Goal: Information Seeking & Learning: Learn about a topic

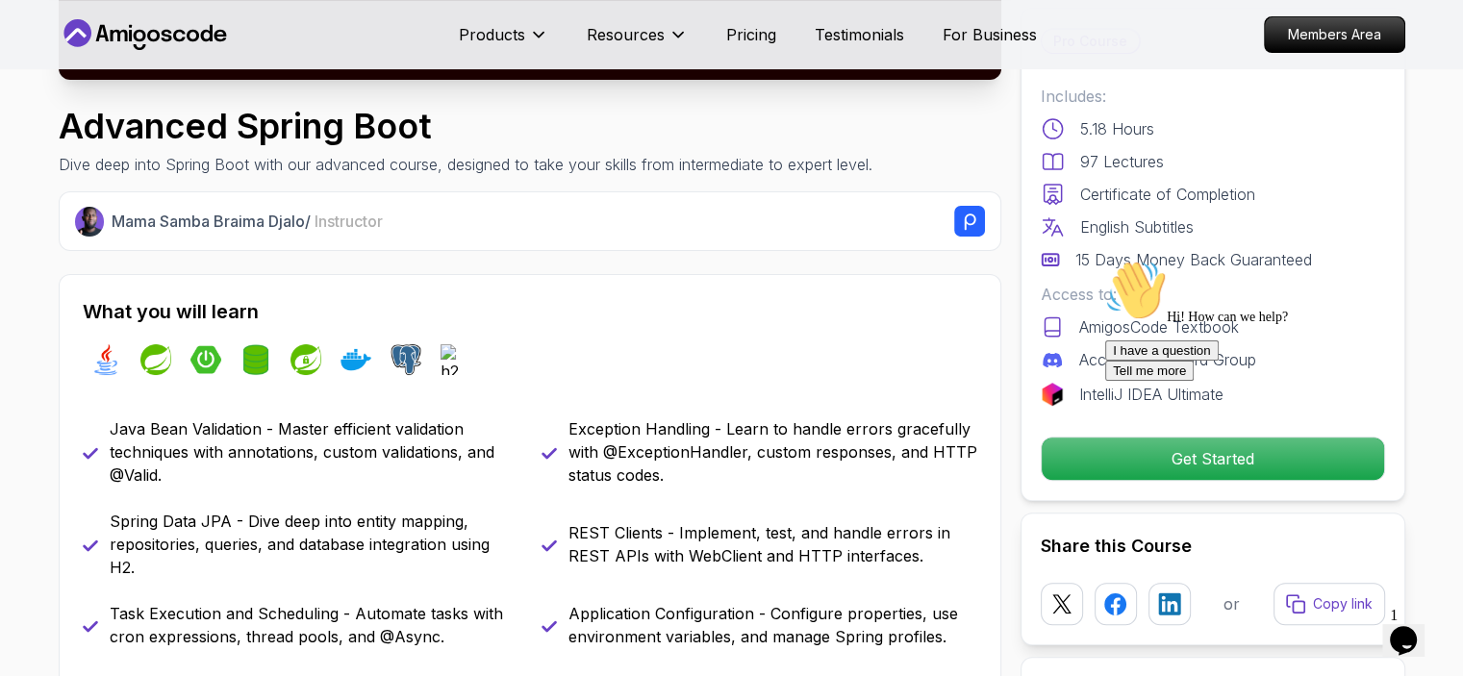
scroll to position [561, 0]
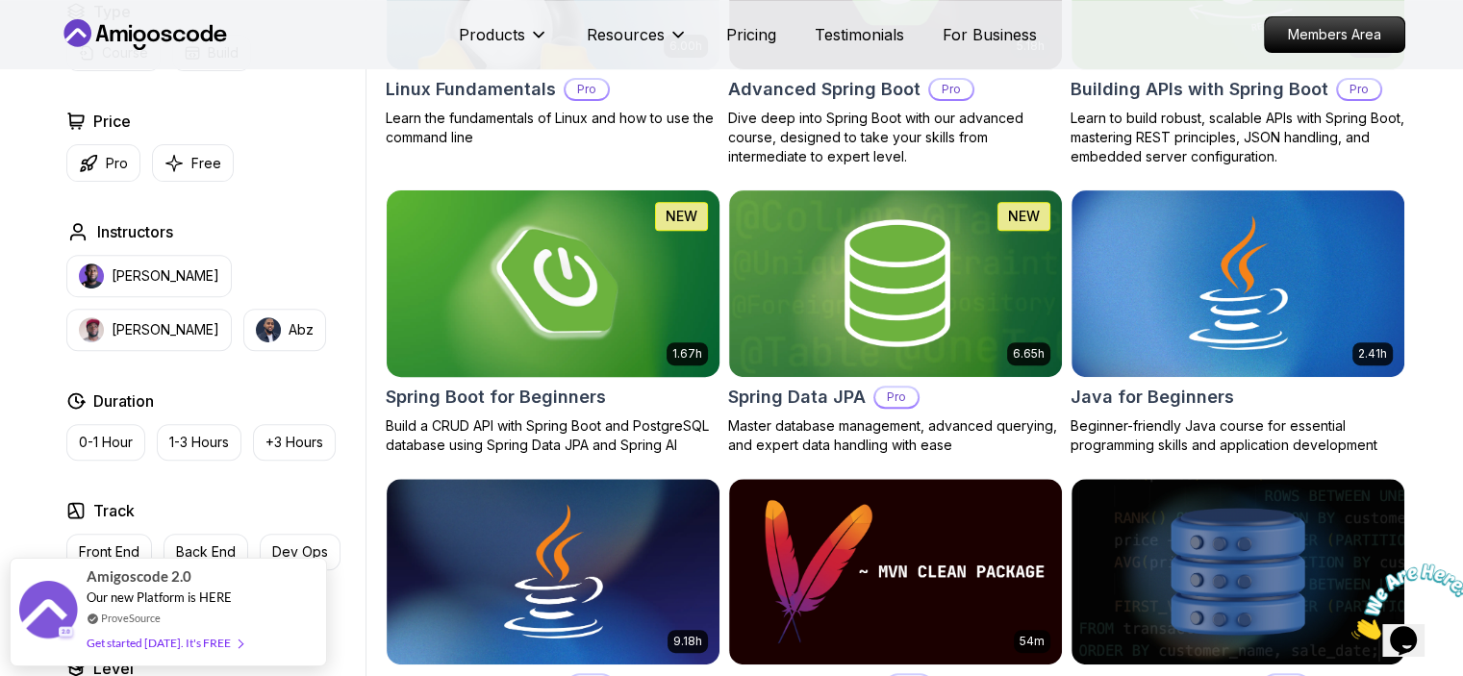
scroll to position [737, 0]
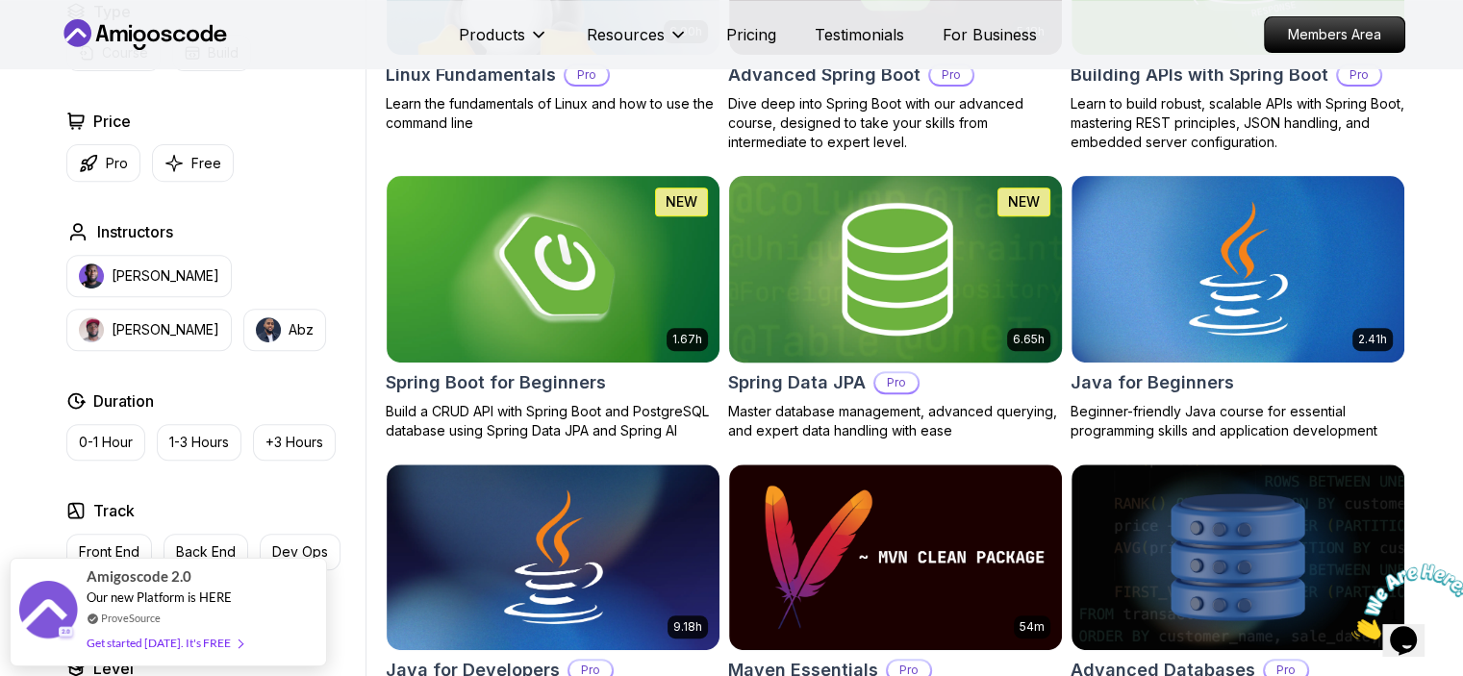
click at [776, 381] on h2 "Spring Data JPA" at bounding box center [797, 382] width 138 height 27
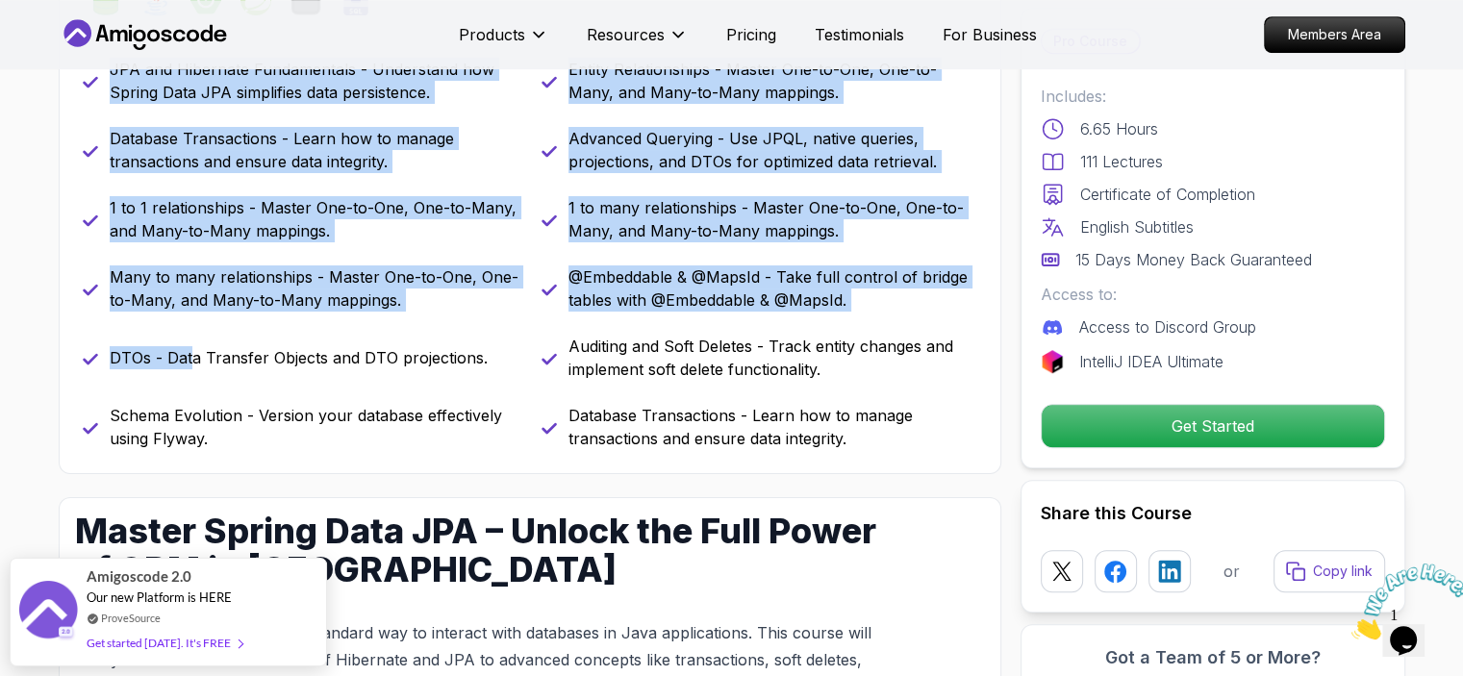
scroll to position [930, 0]
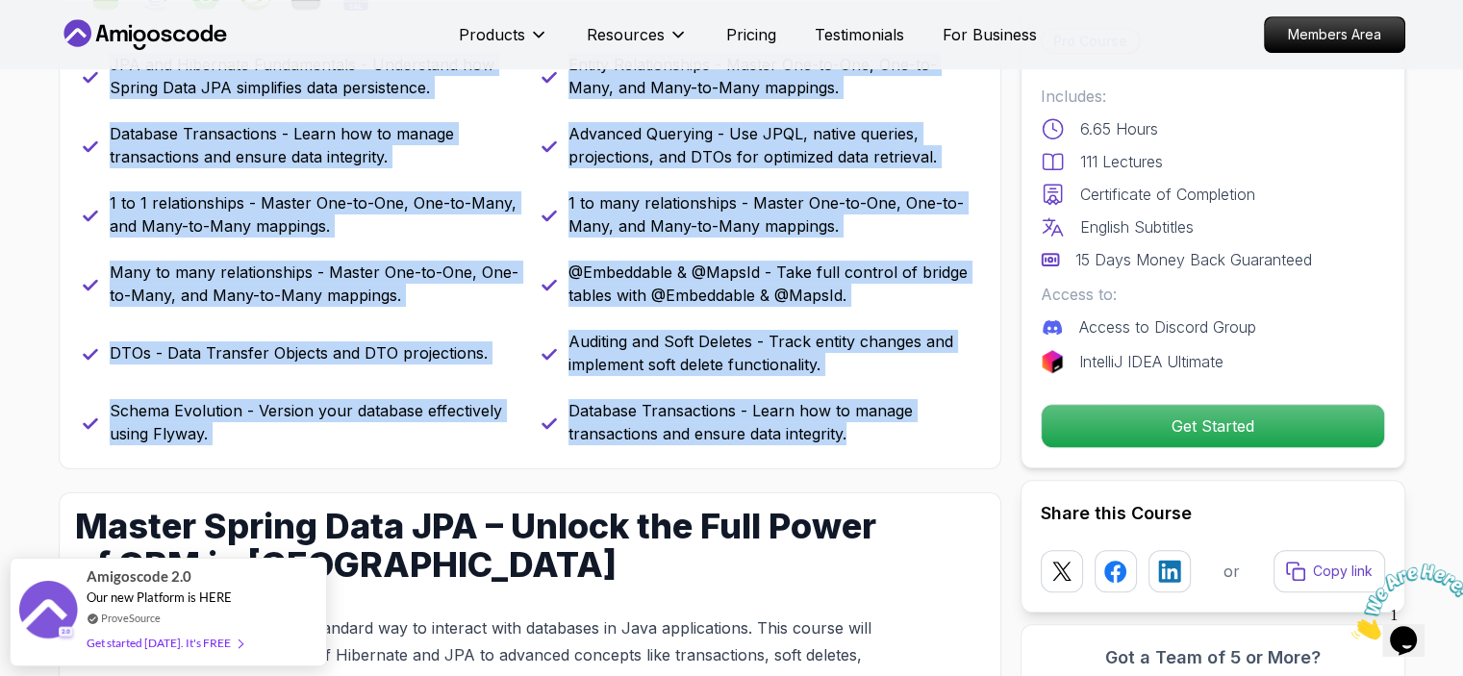
drag, startPoint x: 108, startPoint y: 311, endPoint x: 863, endPoint y: 444, distance: 767.0
click at [863, 444] on div "JPA and Hibernate Fundamentals - Understand how Spring Data JPA simplifies data…" at bounding box center [530, 249] width 895 height 393
copy div "JPA and Hibernate Fundamentals - Understand how Spring Data JPA simplifies data…"
